Goal: Task Accomplishment & Management: Manage account settings

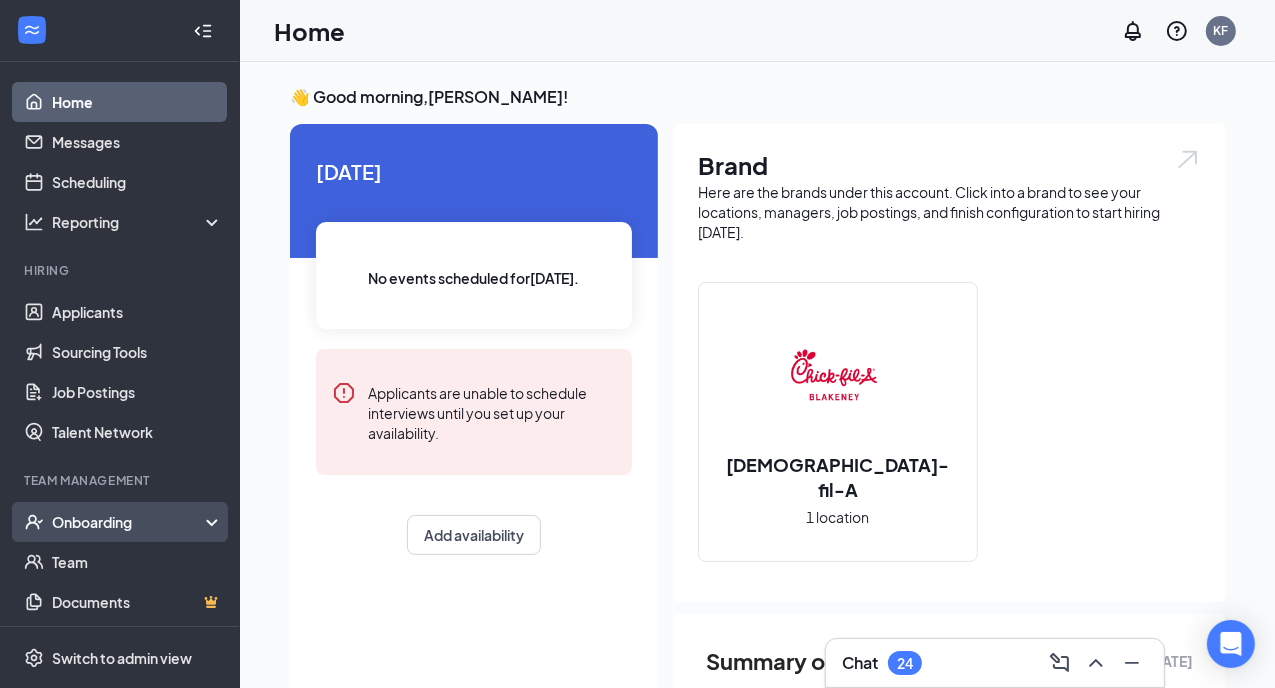
click at [115, 519] on div "Onboarding" at bounding box center [129, 522] width 154 height 20
click at [100, 567] on link "Overview" at bounding box center [137, 562] width 171 height 40
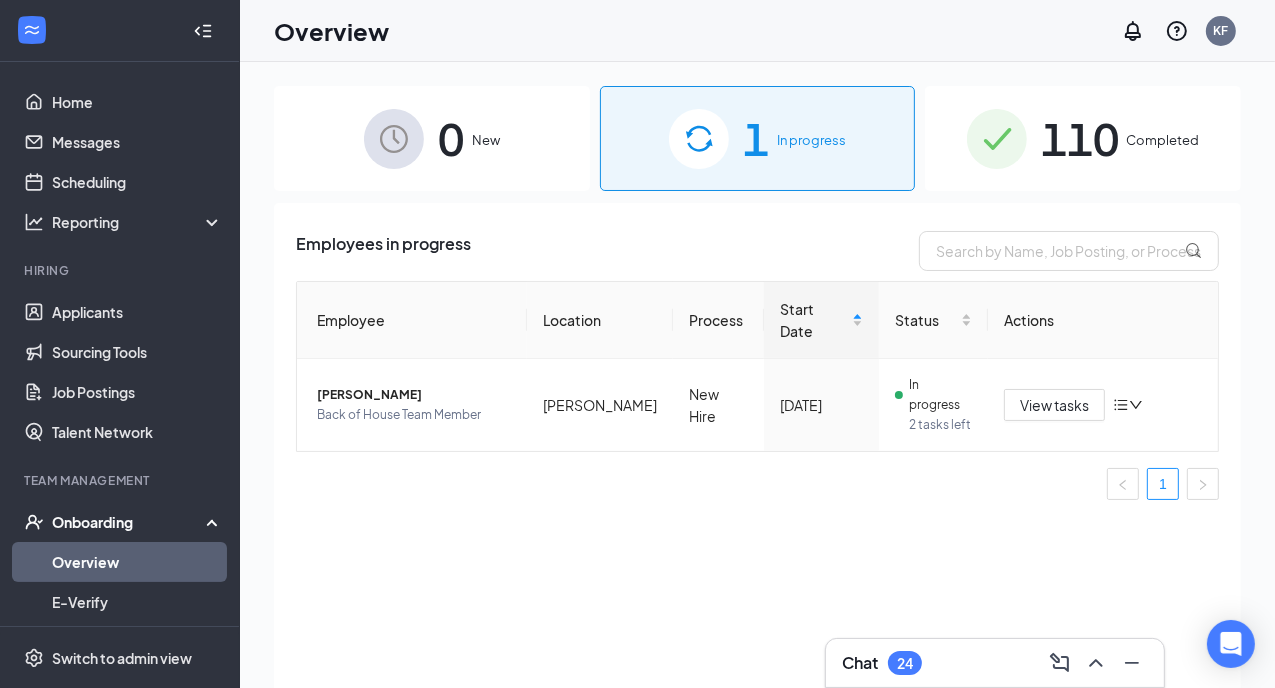
click at [1108, 139] on span "110" at bounding box center [1080, 138] width 78 height 69
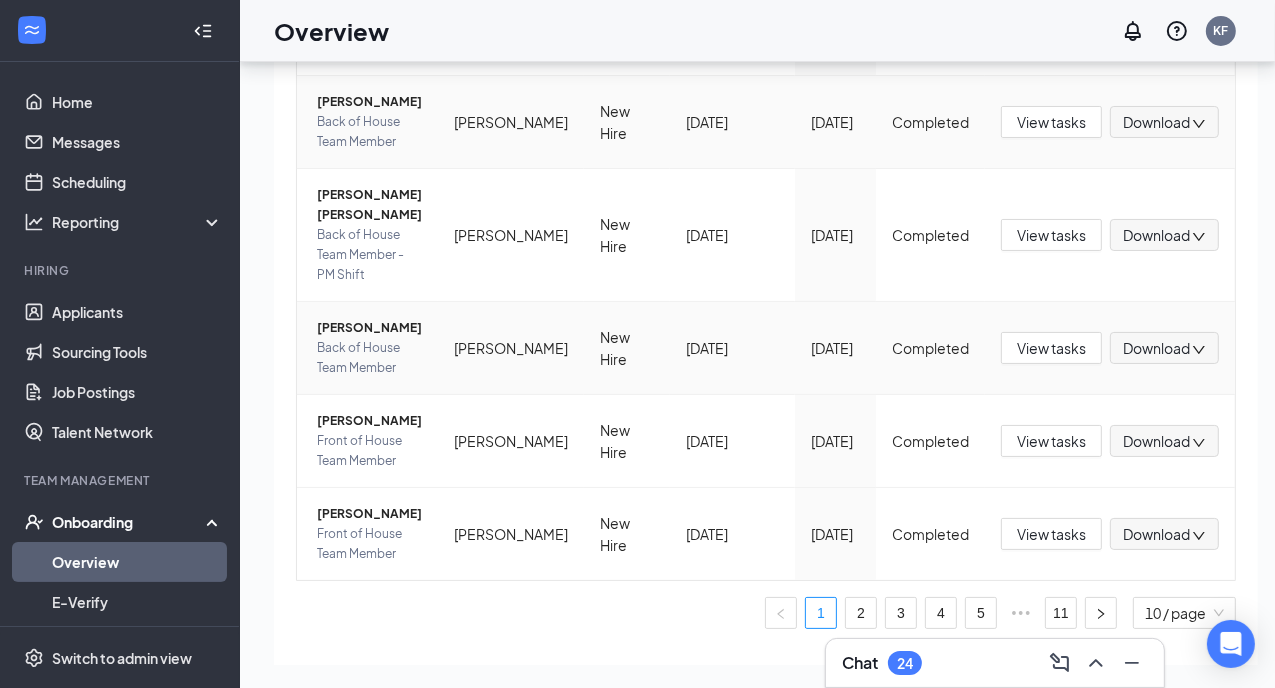
scroll to position [90, 0]
click at [846, 597] on link "2" at bounding box center [861, 612] width 30 height 30
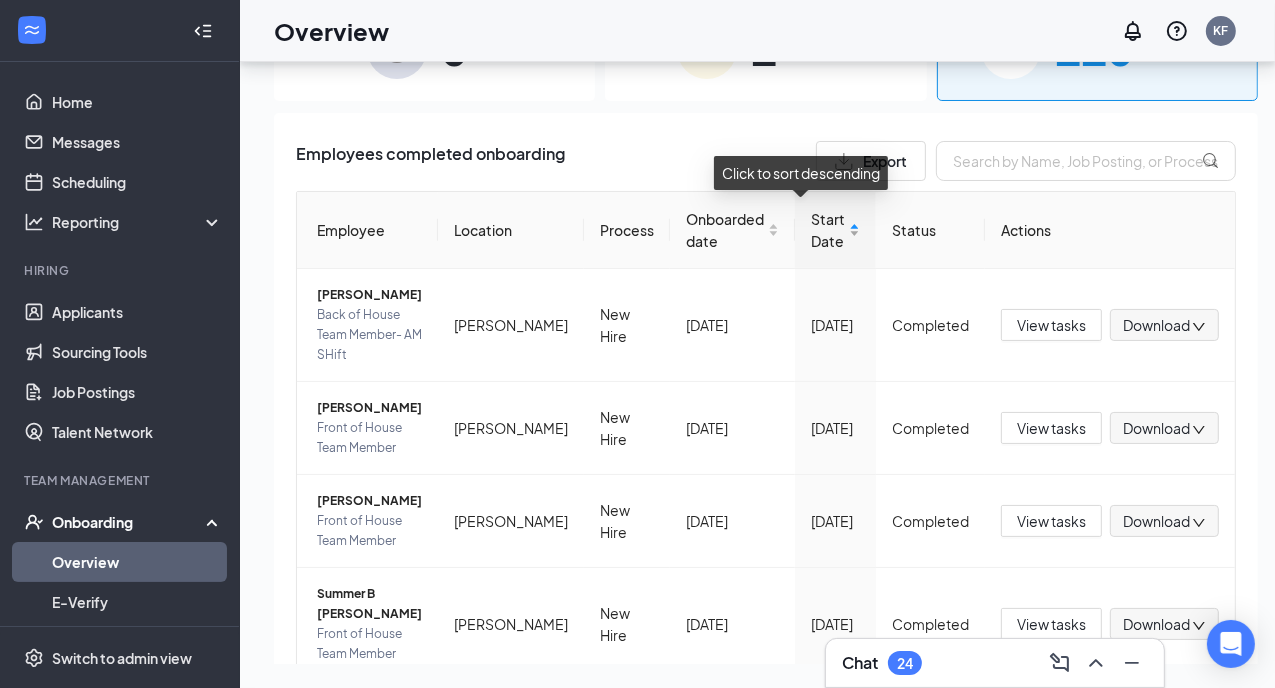
click at [811, 227] on span "Start Date" at bounding box center [828, 230] width 34 height 44
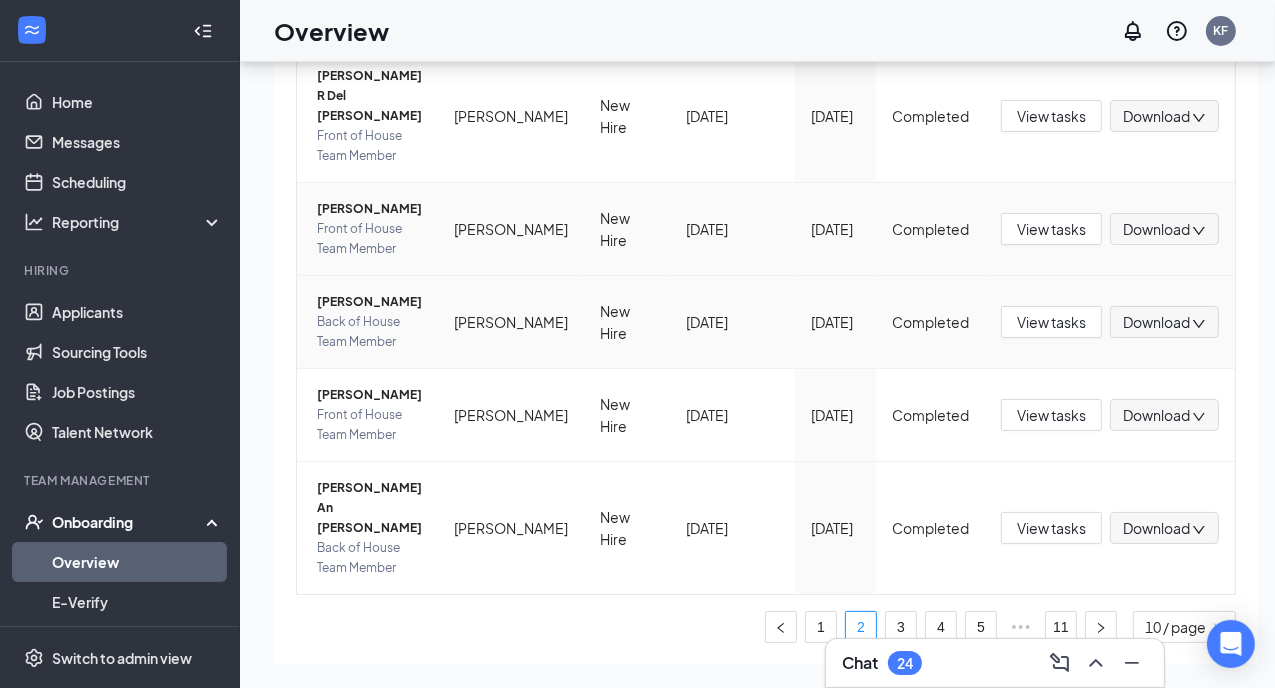
scroll to position [687, 0]
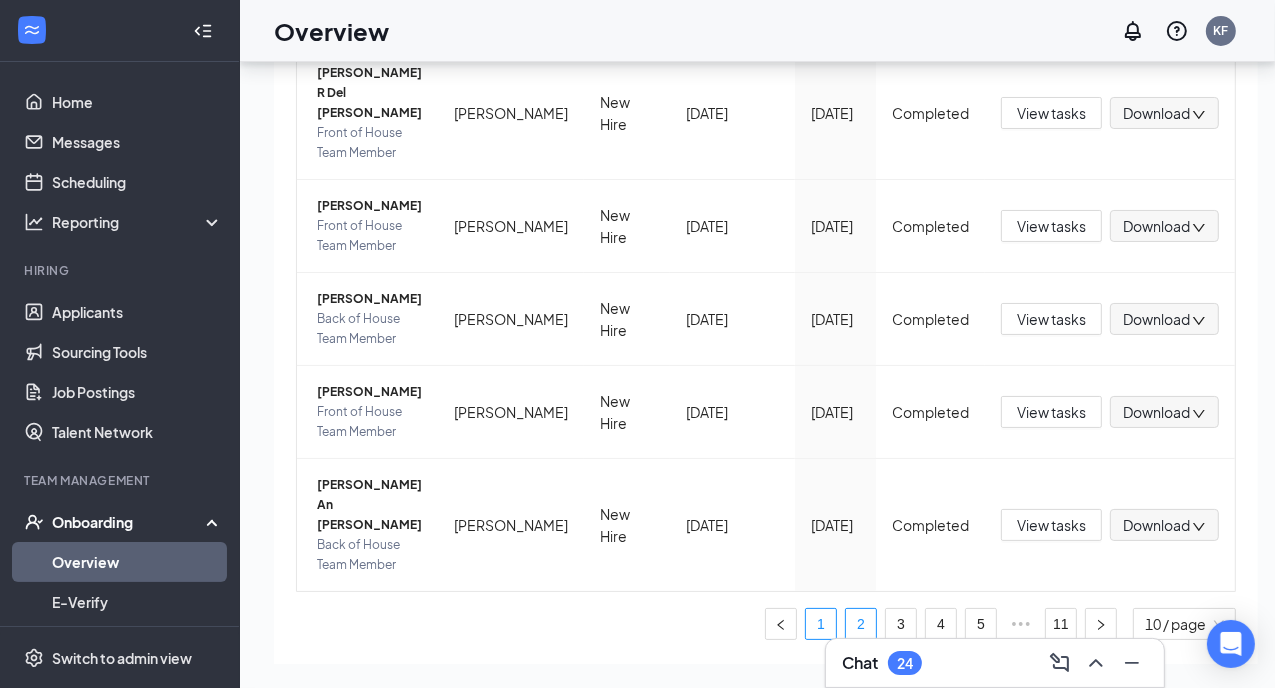
click at [806, 609] on link "1" at bounding box center [821, 624] width 30 height 30
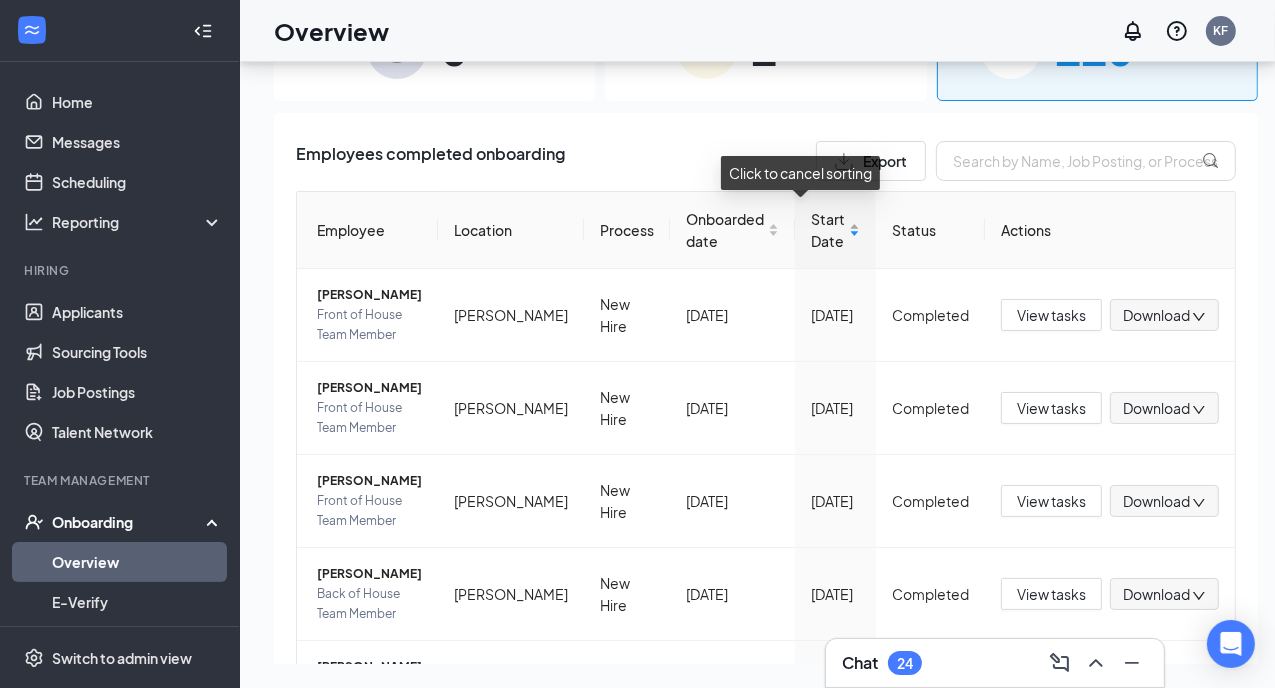
click at [811, 221] on span "Start Date" at bounding box center [828, 230] width 34 height 44
click at [362, 322] on span "Front of House Team Member" at bounding box center [369, 325] width 105 height 40
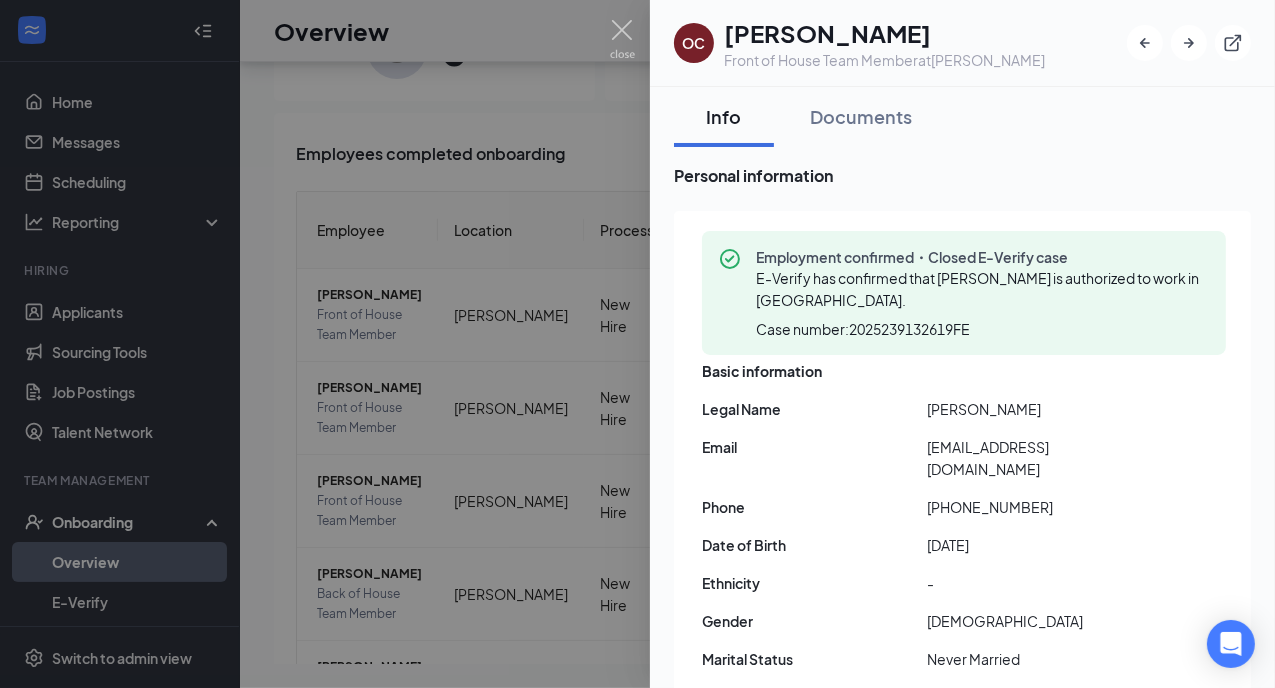
click at [348, 425] on div at bounding box center [637, 344] width 1275 height 688
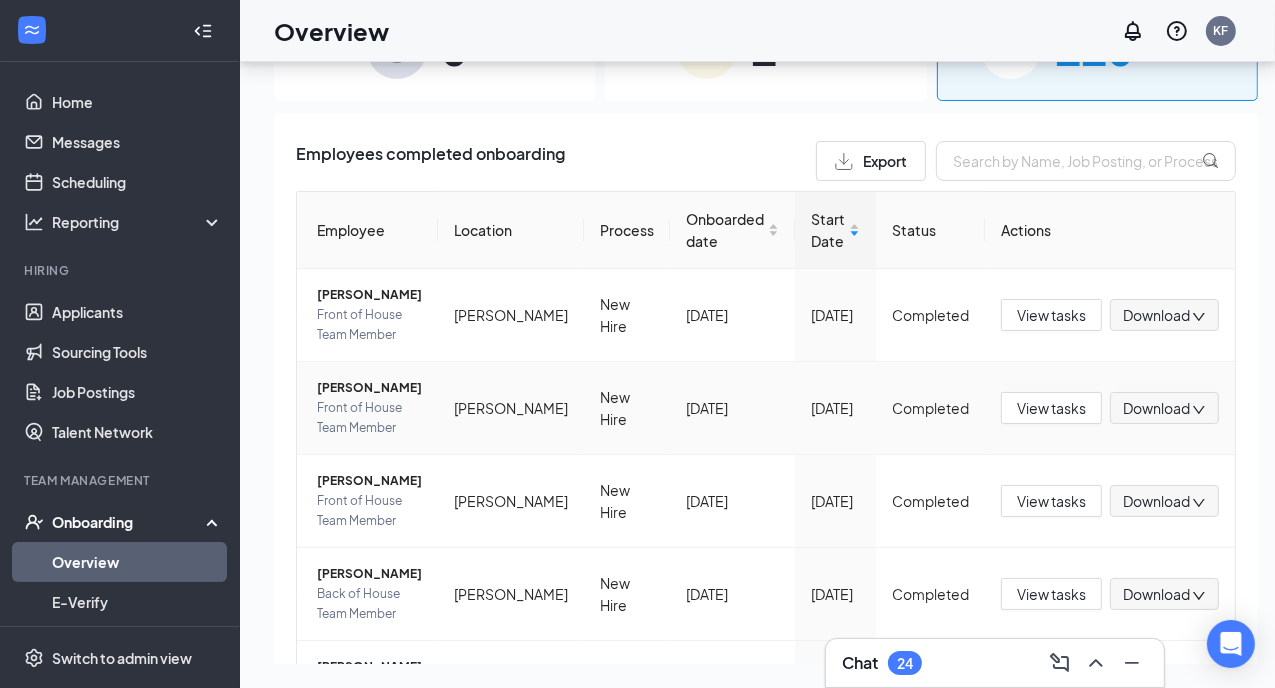
click at [400, 398] on span "Front of House Team Member" at bounding box center [369, 418] width 105 height 40
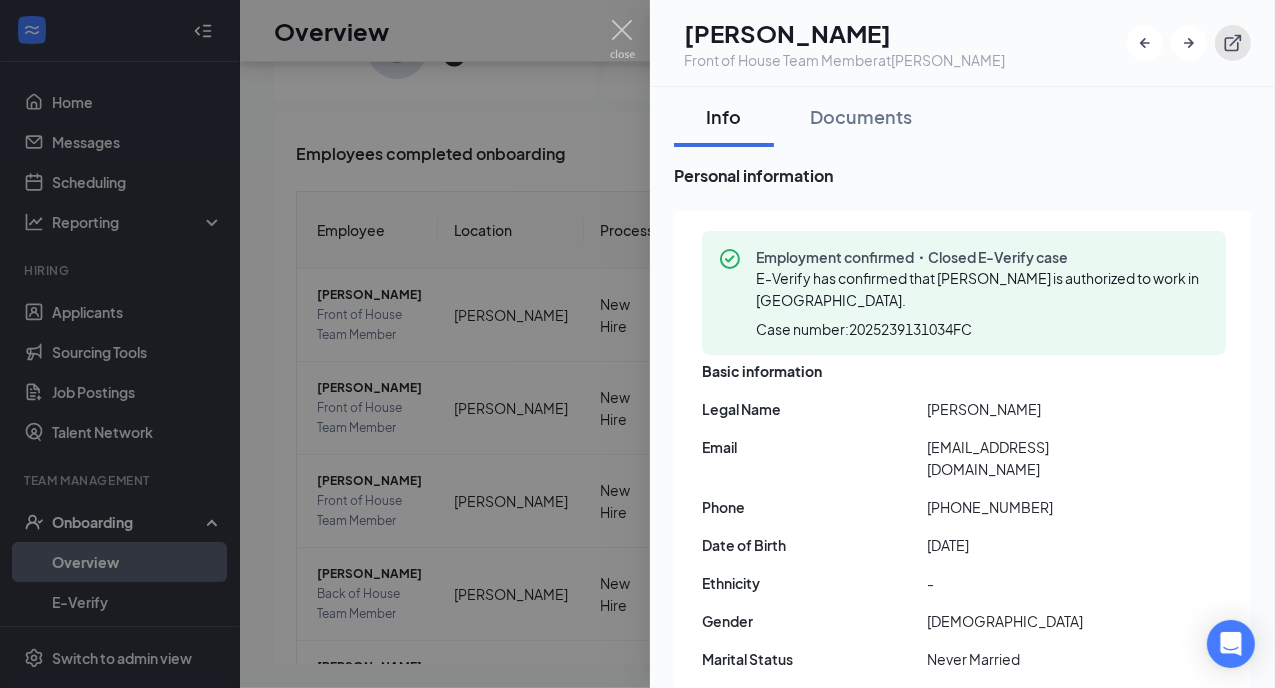
click at [1236, 39] on icon "ExternalLink" at bounding box center [1233, 43] width 17 height 17
click at [618, 33] on img at bounding box center [622, 39] width 25 height 39
